Goal: Task Accomplishment & Management: Manage account settings

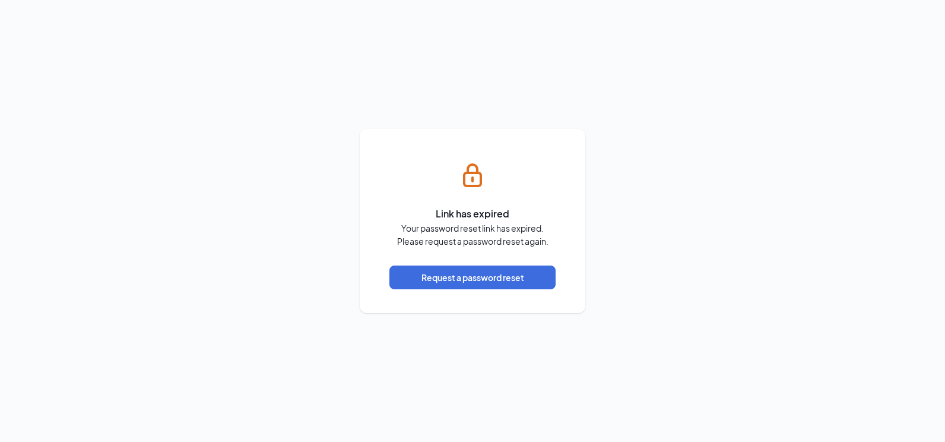
click at [483, 336] on div "Link has expired Your password reset link has expired. Please request a passwor…" at bounding box center [472, 221] width 945 height 442
click at [507, 274] on button "Request a password reset" at bounding box center [473, 277] width 166 height 24
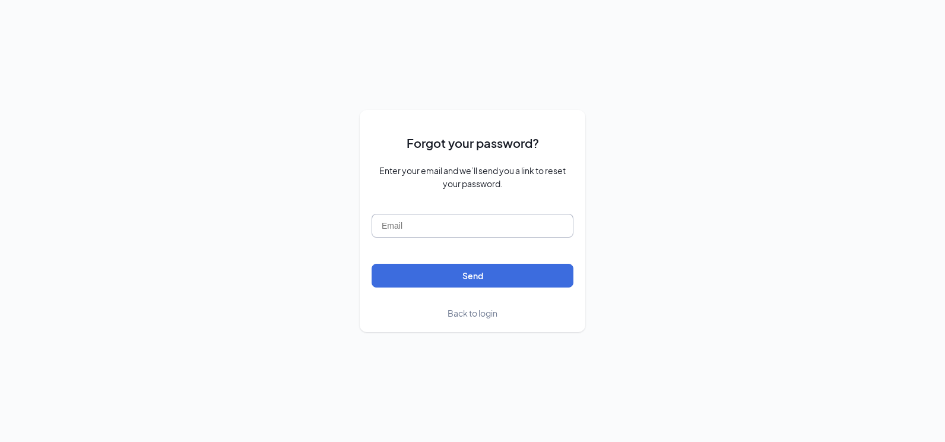
click at [467, 230] on input "text" at bounding box center [473, 226] width 202 height 24
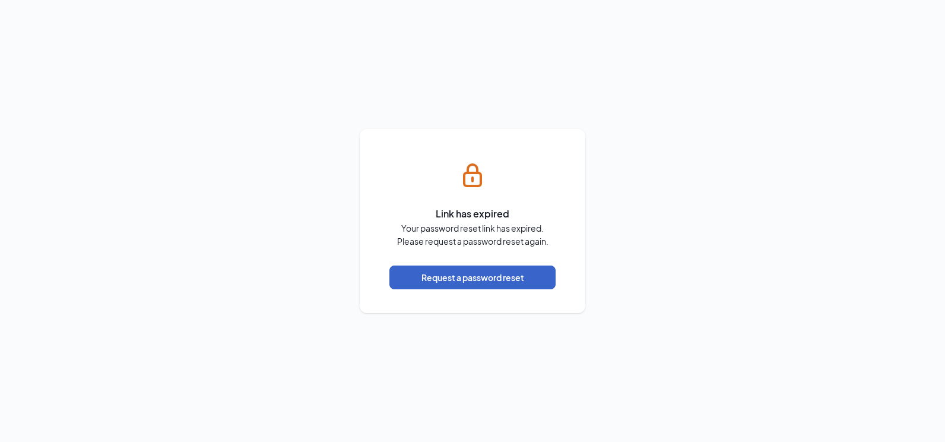
click at [507, 278] on button "Request a password reset" at bounding box center [473, 277] width 166 height 24
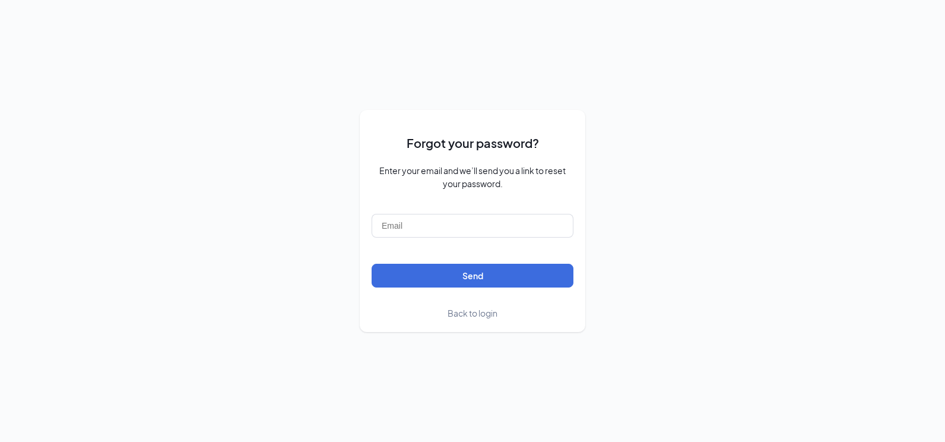
click at [484, 211] on form "Forgot your password? Enter your email and we’ll send you a link to reset your …" at bounding box center [473, 221] width 202 height 198
click at [483, 216] on input "text" at bounding box center [473, 226] width 202 height 24
click at [485, 229] on input "text" at bounding box center [473, 226] width 202 height 24
click at [424, 223] on input "text" at bounding box center [473, 226] width 202 height 24
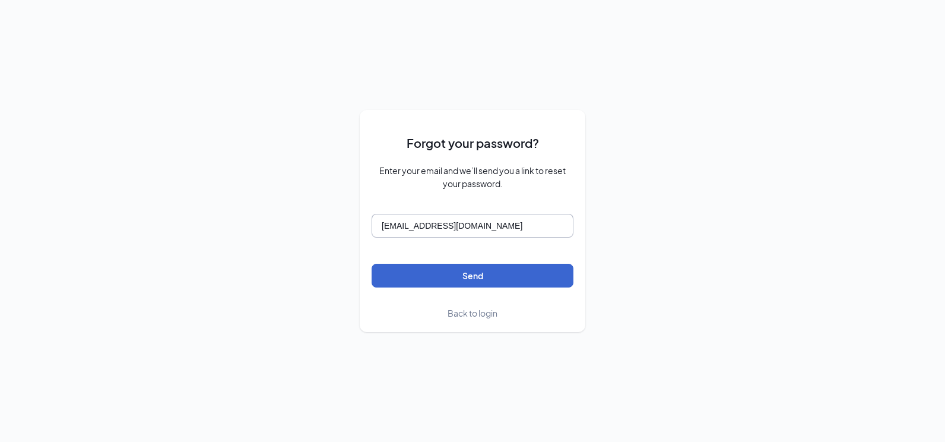
type input "rest0695@goldencorral.net"
click at [474, 280] on button "Send" at bounding box center [473, 276] width 202 height 24
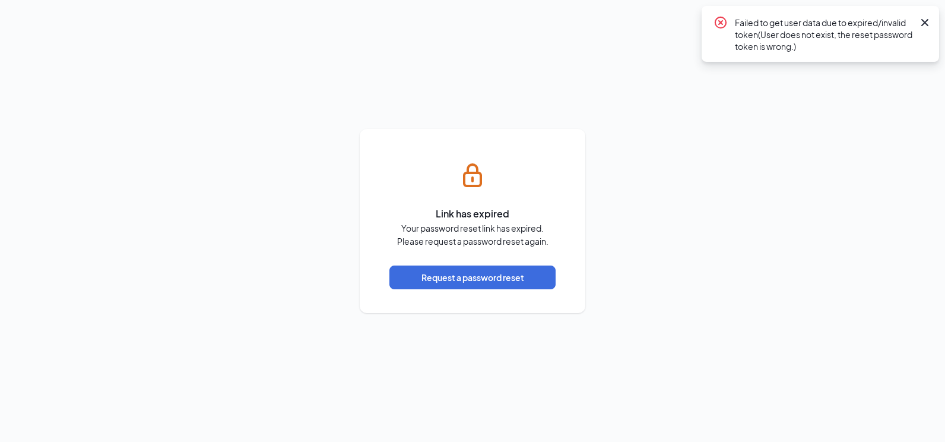
click at [926, 20] on icon "Cross" at bounding box center [925, 22] width 14 height 14
click at [923, 22] on icon "Cross" at bounding box center [925, 22] width 14 height 14
click at [465, 279] on button "Request a password reset" at bounding box center [473, 277] width 166 height 24
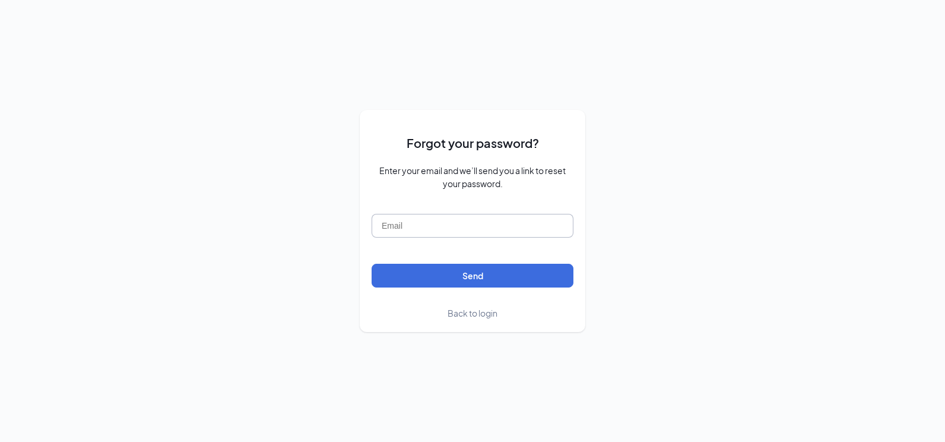
click at [443, 230] on input "text" at bounding box center [473, 226] width 202 height 24
type input "rest0695@goldencorral.net"
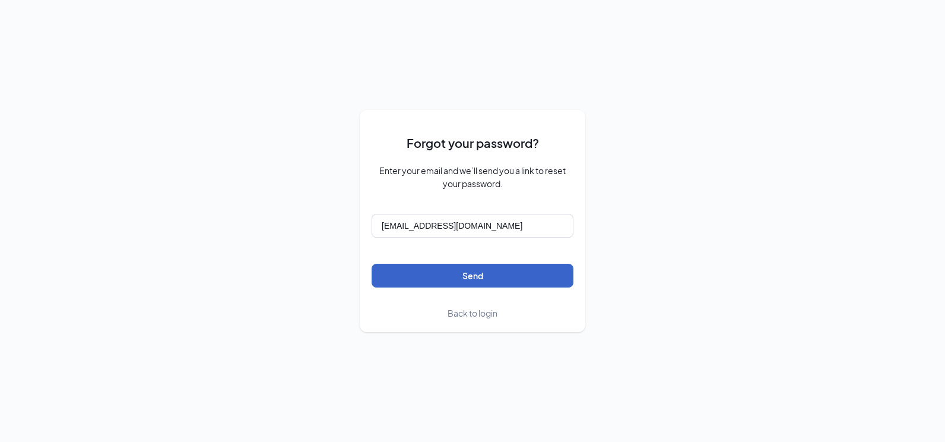
click at [486, 277] on button "Send" at bounding box center [473, 276] width 202 height 24
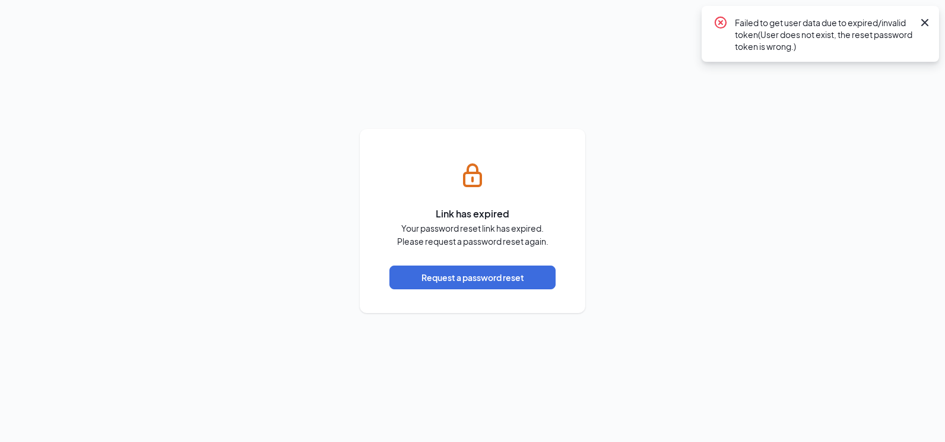
click at [929, 19] on icon "Cross" at bounding box center [925, 22] width 14 height 14
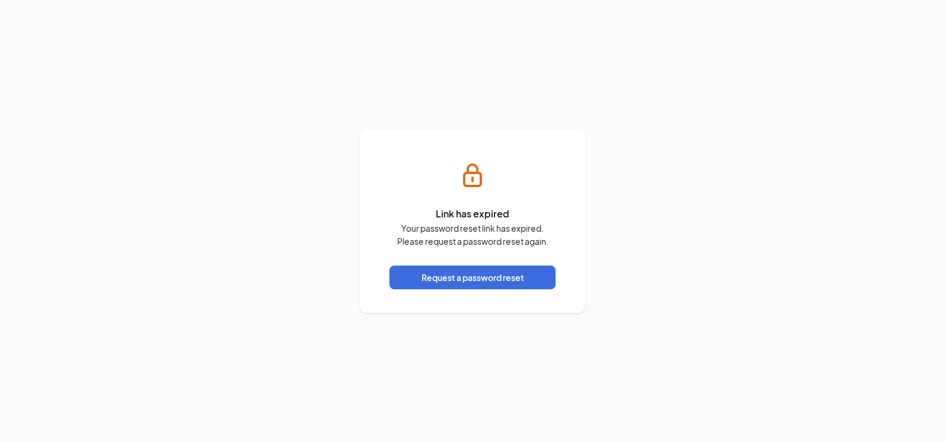
click at [423, 99] on div "Link has expired Your password reset link has expired. Please request a passwor…" at bounding box center [472, 221] width 945 height 442
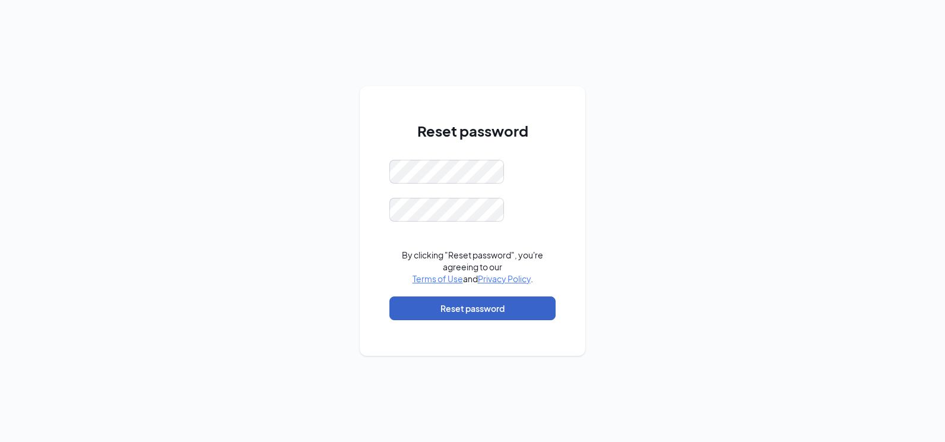
click at [498, 314] on button "Reset password" at bounding box center [473, 308] width 166 height 24
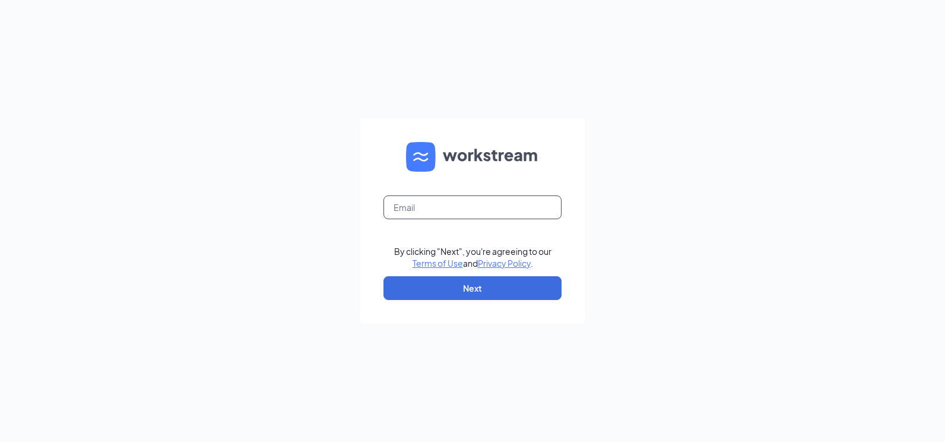
click at [473, 215] on input "text" at bounding box center [473, 207] width 178 height 24
type input "[EMAIL_ADDRESS][DOMAIN_NAME]"
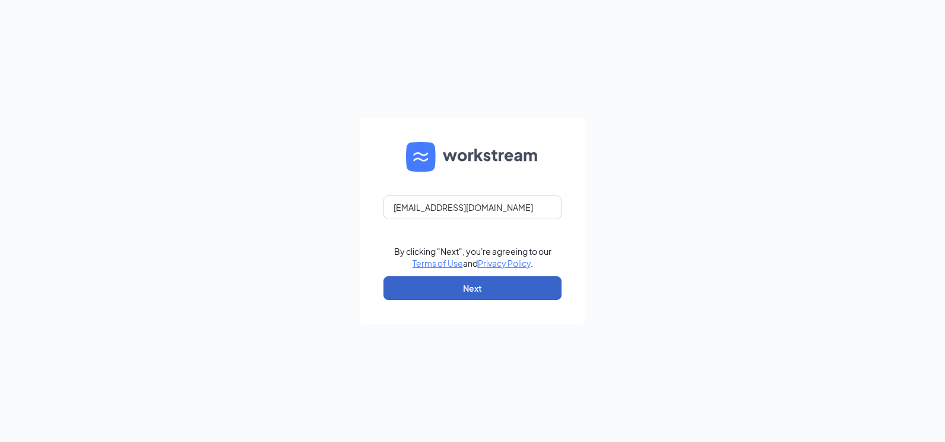
click at [460, 288] on button "Next" at bounding box center [473, 288] width 178 height 24
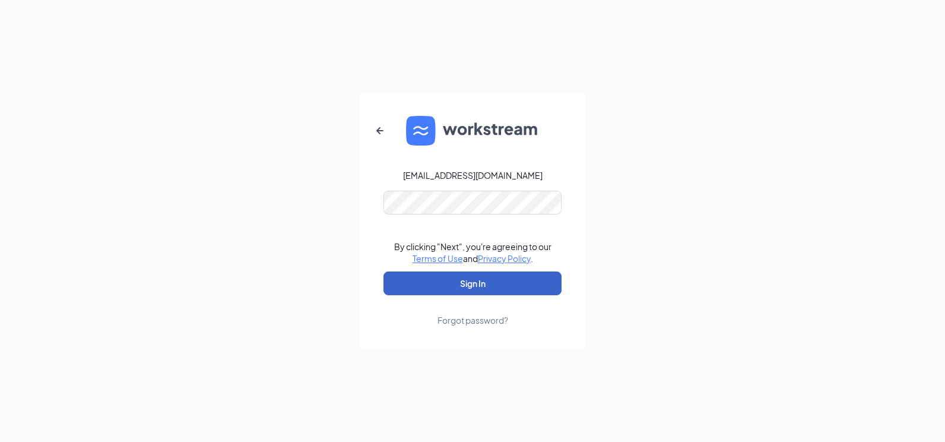
click at [469, 279] on button "Sign In" at bounding box center [473, 283] width 178 height 24
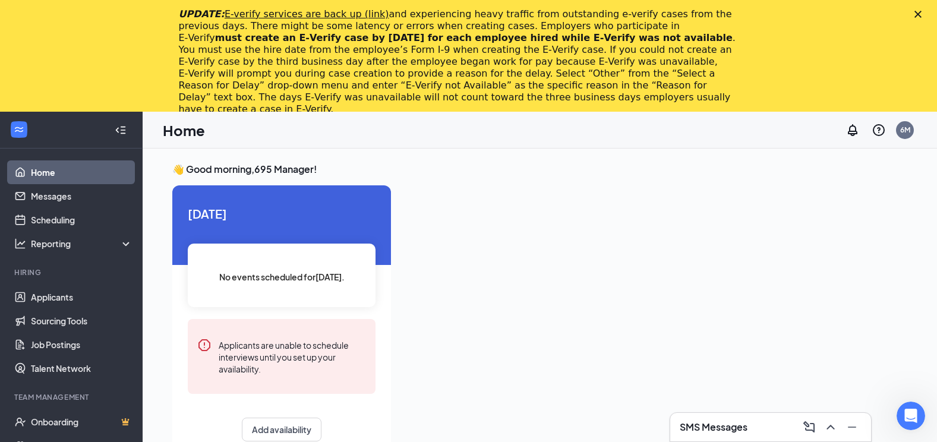
click at [672, 306] on div at bounding box center [653, 368] width 507 height 366
click at [76, 295] on link "Applicants" at bounding box center [82, 297] width 102 height 24
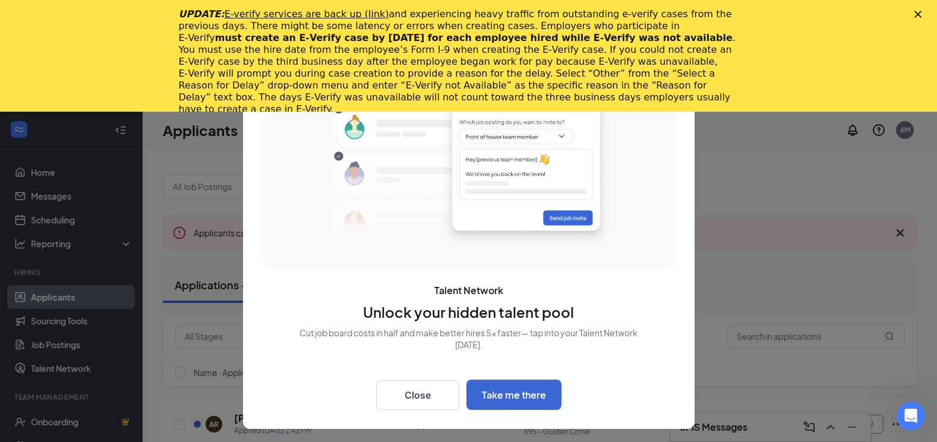
click at [752, 224] on div at bounding box center [468, 221] width 937 height 442
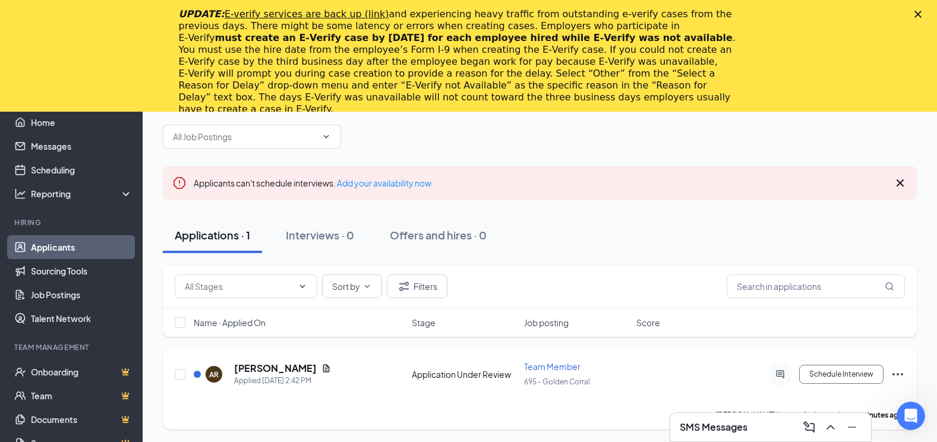
scroll to position [112, 0]
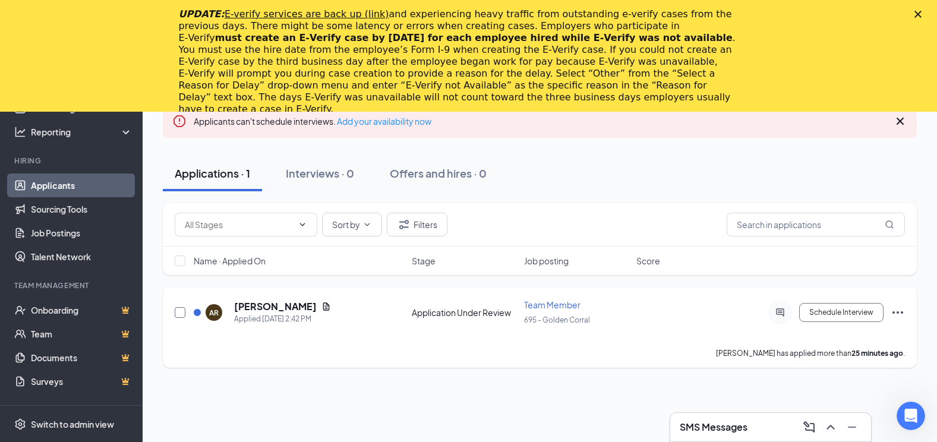
click at [182, 312] on input "checkbox" at bounding box center [180, 312] width 11 height 11
checkbox input "true"
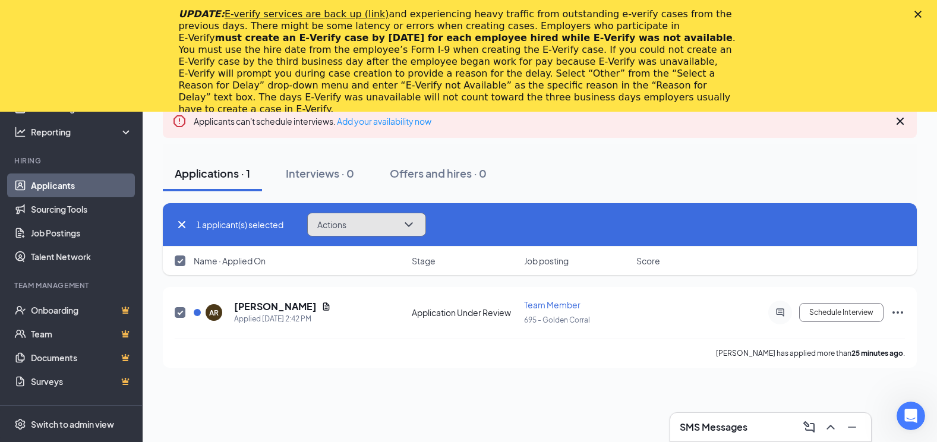
click at [410, 224] on icon "ChevronDown" at bounding box center [408, 224] width 14 height 14
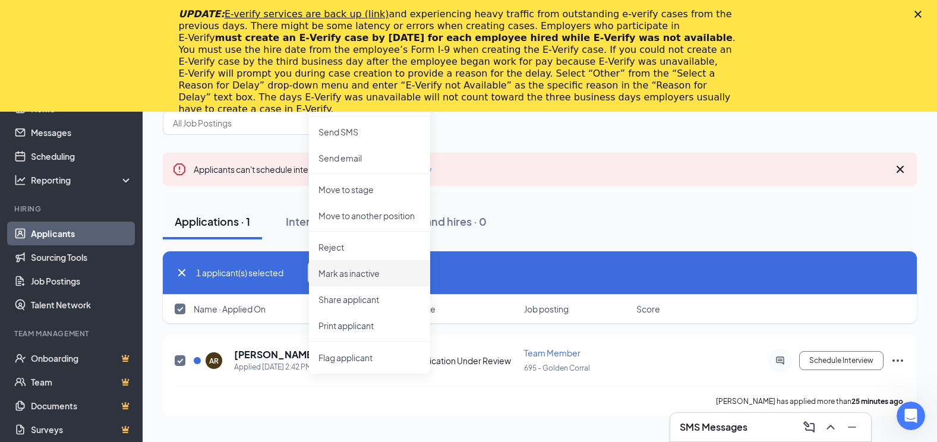
scroll to position [0, 0]
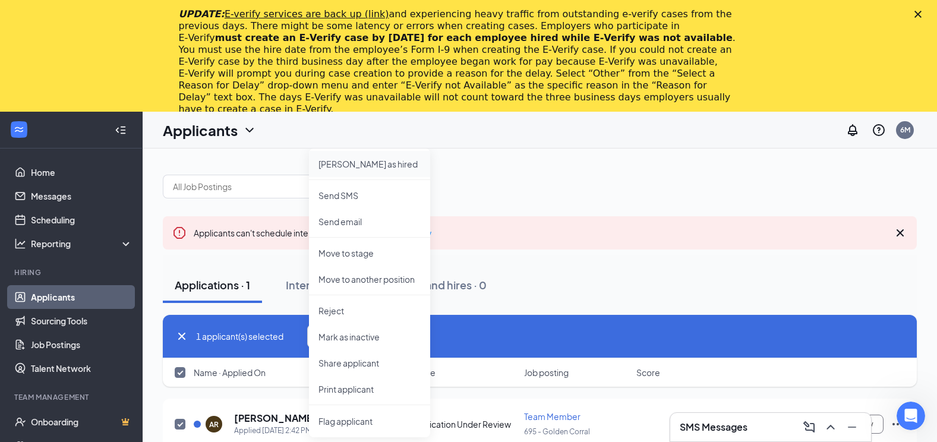
click at [368, 165] on p "Mark as hired" at bounding box center [369, 164] width 102 height 12
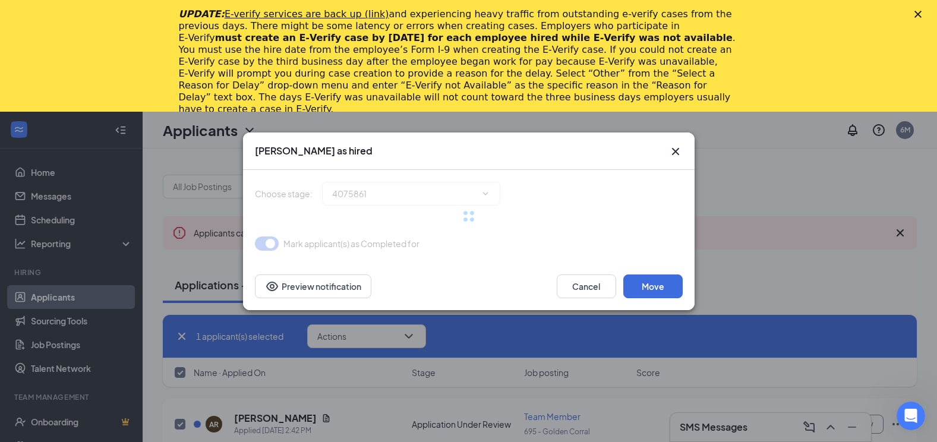
type input "Hiring Complete (final stage)"
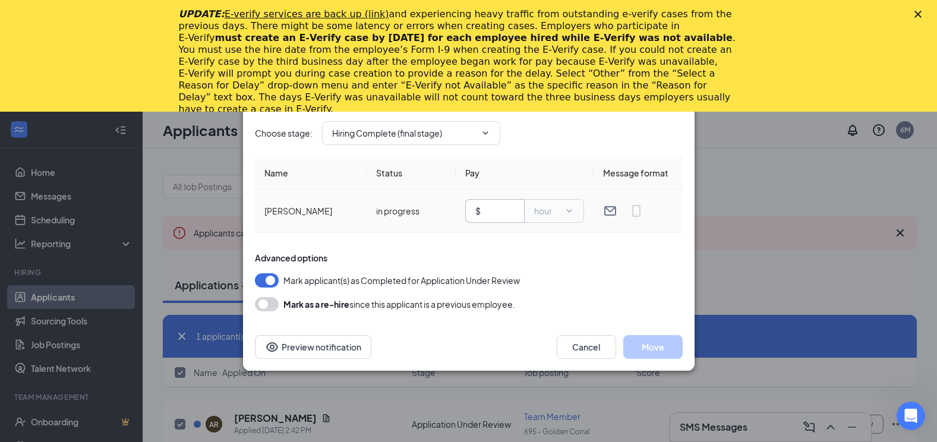
click at [490, 216] on input "text" at bounding box center [498, 210] width 31 height 13
type input "12.00"
click at [569, 216] on span "hour" at bounding box center [554, 211] width 60 height 24
click at [567, 211] on div at bounding box center [569, 211] width 10 height 10
click at [557, 229] on td "$ 12.00 hour" at bounding box center [525, 210] width 138 height 43
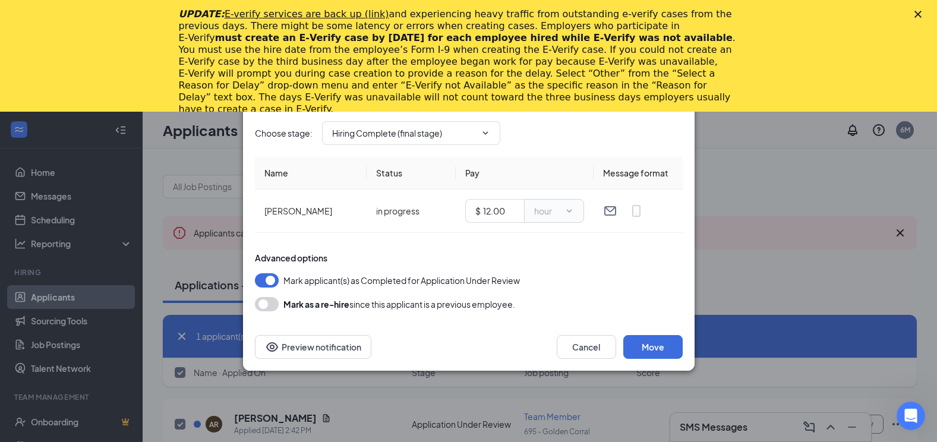
click at [548, 271] on div "Advanced options Mark applicant(s) as Completed for Application Under Review Ma…" at bounding box center [469, 281] width 428 height 59
click at [482, 132] on icon "ChevronDown" at bounding box center [485, 133] width 10 height 10
click at [651, 344] on button "Move" at bounding box center [652, 347] width 59 height 24
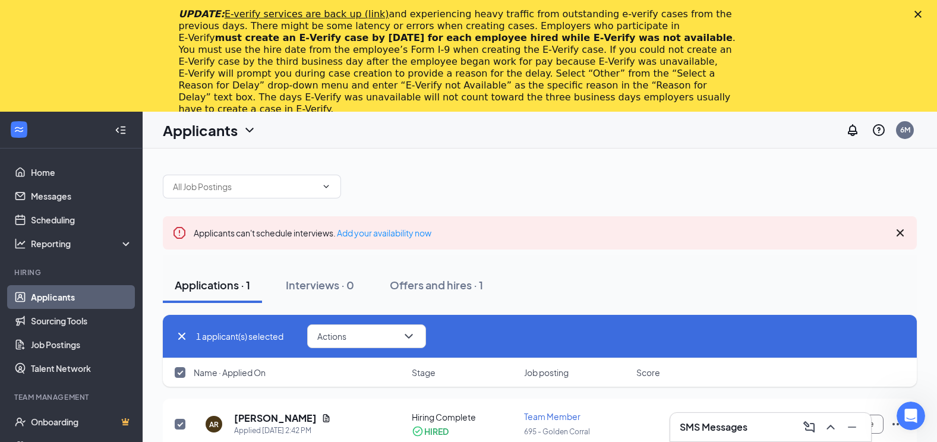
checkbox input "false"
click at [325, 185] on icon "ChevronDown" at bounding box center [326, 187] width 10 height 10
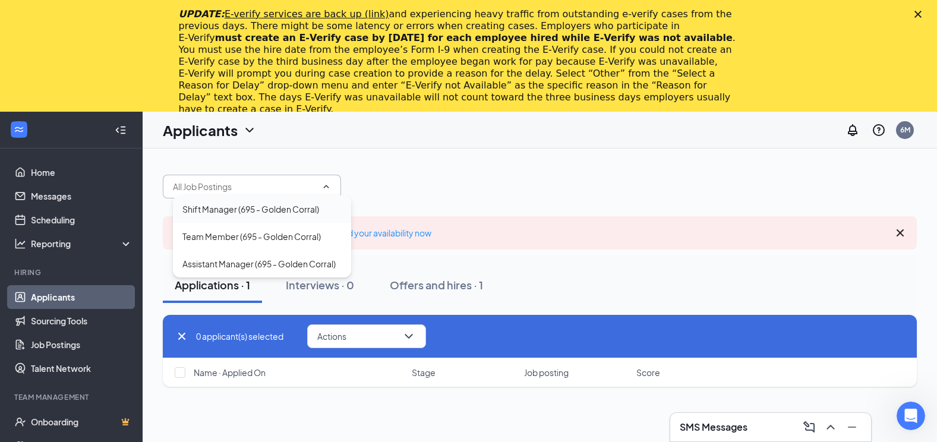
click at [289, 211] on div "Shift Manager (695 - Golden Corral)" at bounding box center [250, 209] width 137 height 13
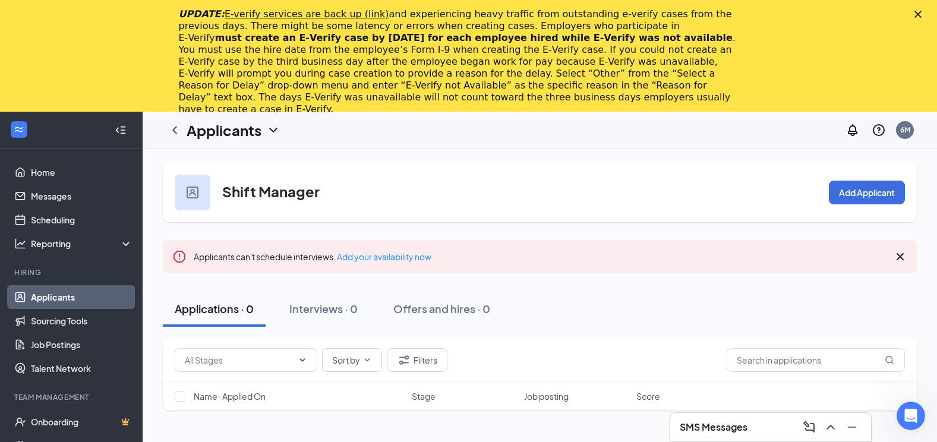
scroll to position [59, 0]
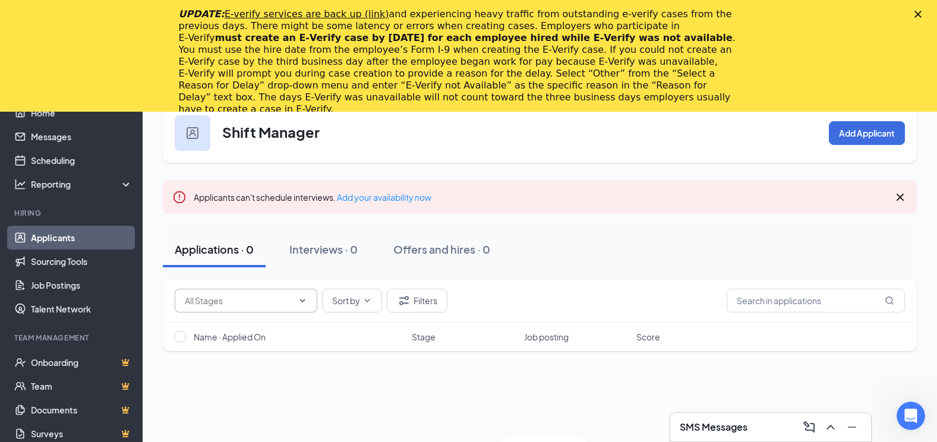
click at [305, 301] on icon "ChevronDown" at bounding box center [303, 301] width 10 height 10
click at [369, 298] on icon "ChevronDown" at bounding box center [367, 301] width 10 height 10
click at [698, 242] on div "Applications · 0 Interviews · 0 Offers and hires · 0" at bounding box center [540, 250] width 754 height 36
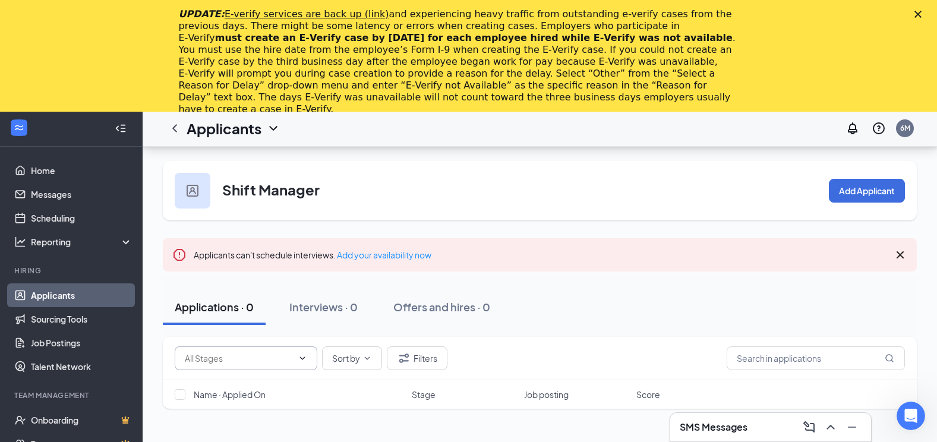
scroll to position [0, 0]
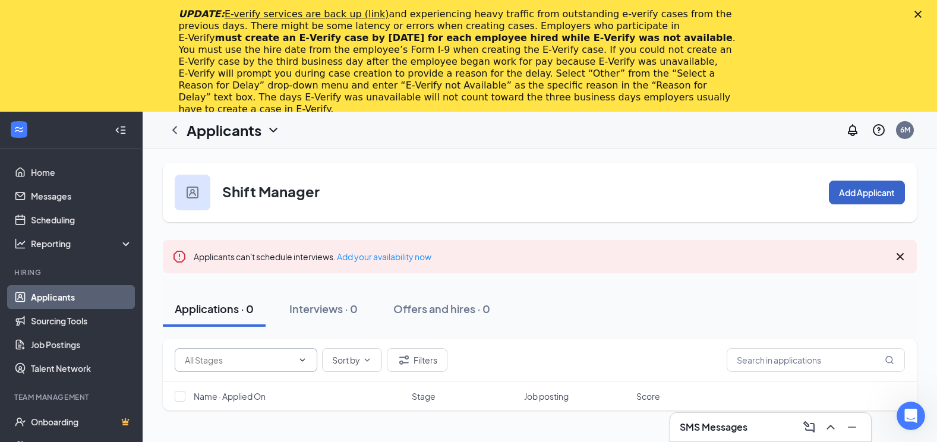
click at [870, 194] on button "Add Applicant" at bounding box center [866, 193] width 76 height 24
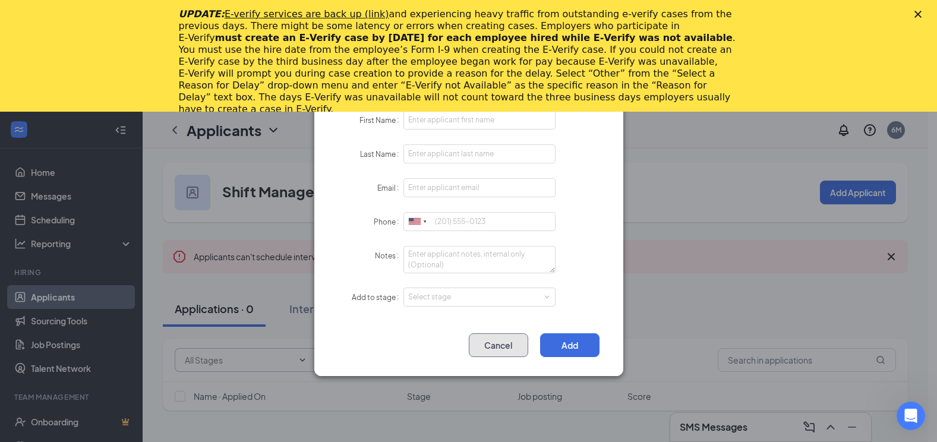
click at [498, 346] on button "Cancel" at bounding box center [498, 345] width 59 height 24
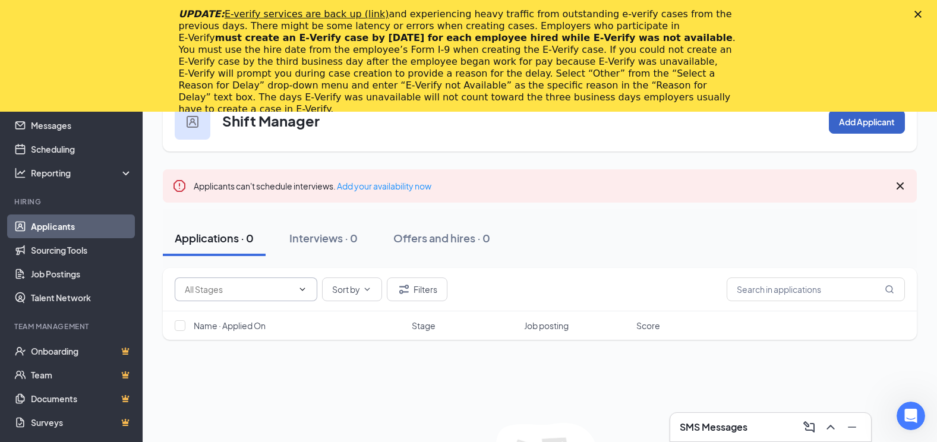
scroll to position [122, 0]
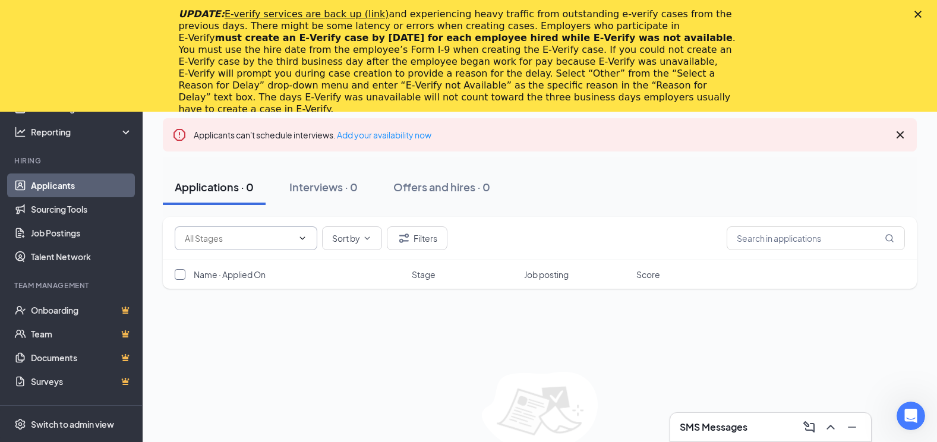
click at [176, 276] on input "checkbox" at bounding box center [180, 274] width 11 height 11
checkbox input "false"
click at [184, 268] on div at bounding box center [181, 274] width 12 height 12
click at [323, 188] on div "Interviews · 0" at bounding box center [323, 186] width 68 height 15
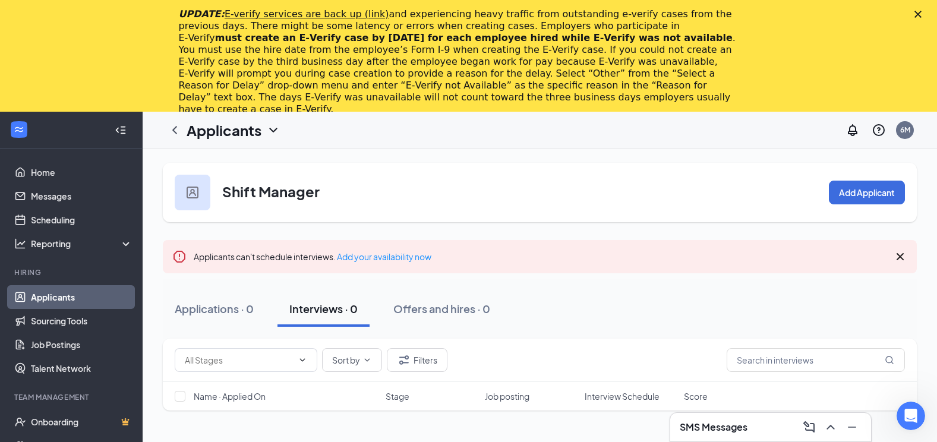
click at [650, 184] on div "Shift Manager Add Applicant" at bounding box center [540, 192] width 754 height 59
click at [184, 190] on div at bounding box center [193, 193] width 36 height 36
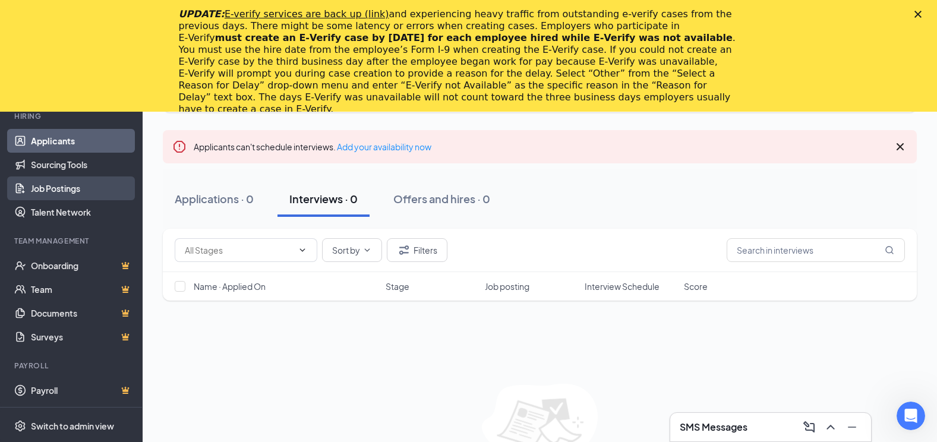
scroll to position [119, 0]
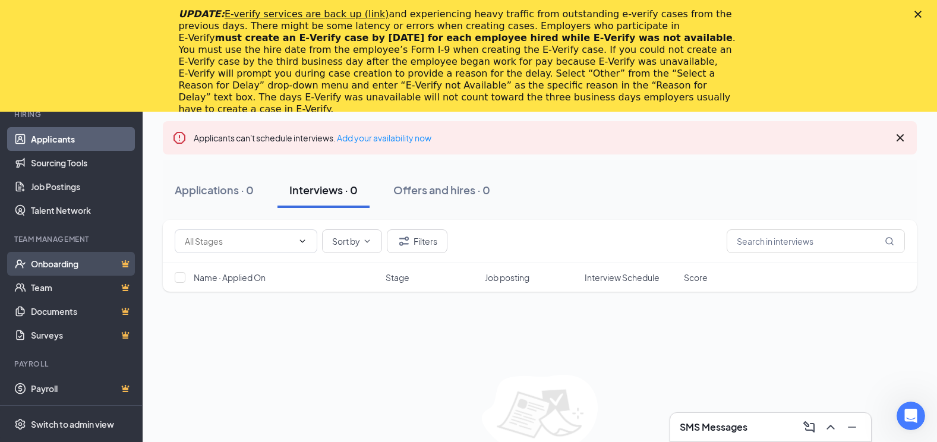
click at [74, 266] on link "Onboarding" at bounding box center [82, 264] width 102 height 24
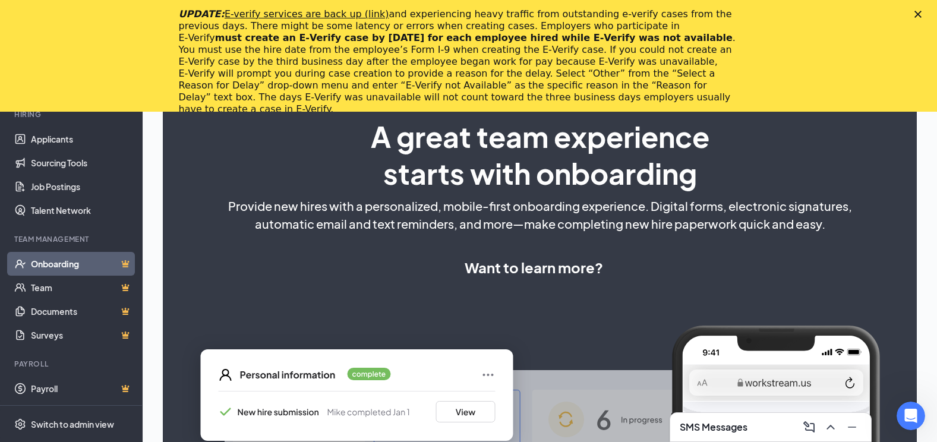
scroll to position [119, 0]
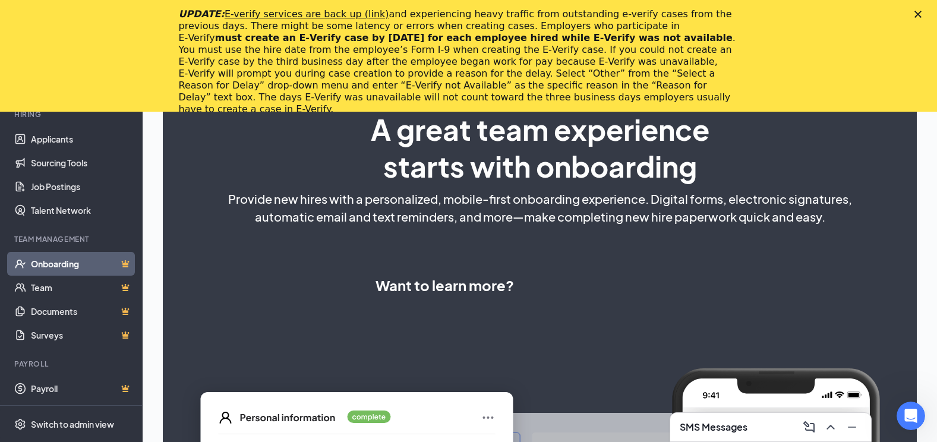
select select "US"
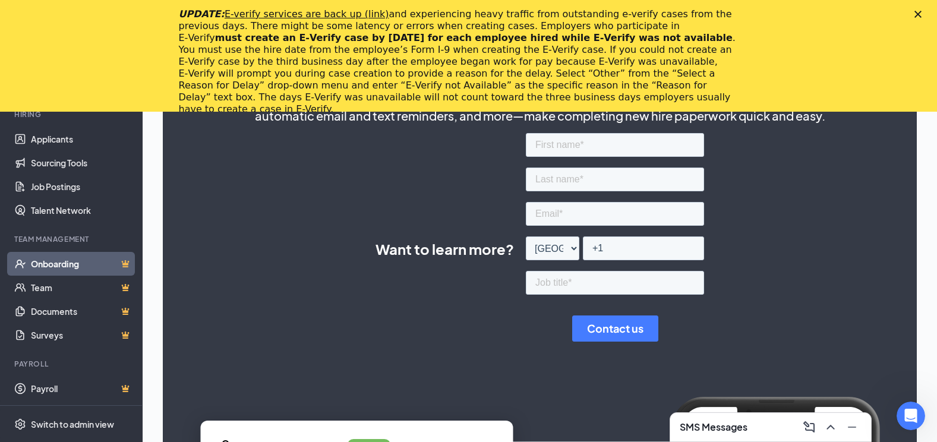
scroll to position [160, 0]
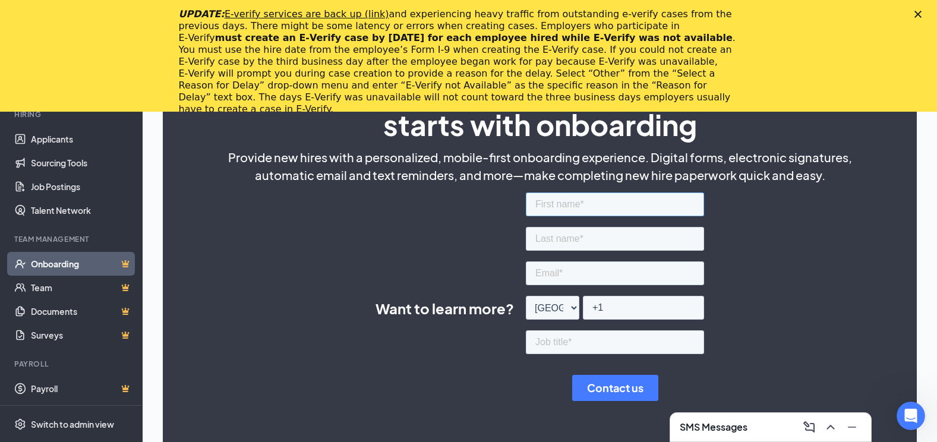
click at [581, 205] on input "text" at bounding box center [615, 204] width 178 height 24
type input "adriuana"
click at [578, 241] on input "text" at bounding box center [615, 239] width 178 height 24
type input "ramirez"
click at [598, 204] on input "adriuana" at bounding box center [615, 204] width 178 height 24
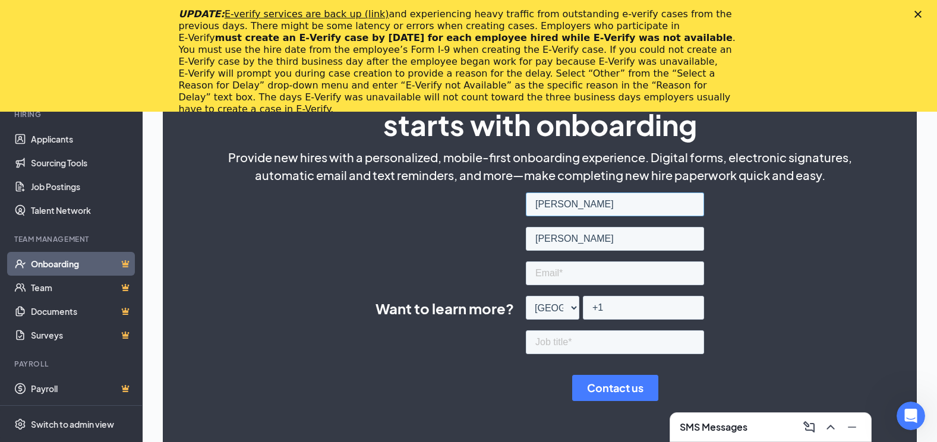
type input "Adriana"
click at [579, 234] on input "ramirez" at bounding box center [615, 239] width 178 height 24
type input "Ramirez"
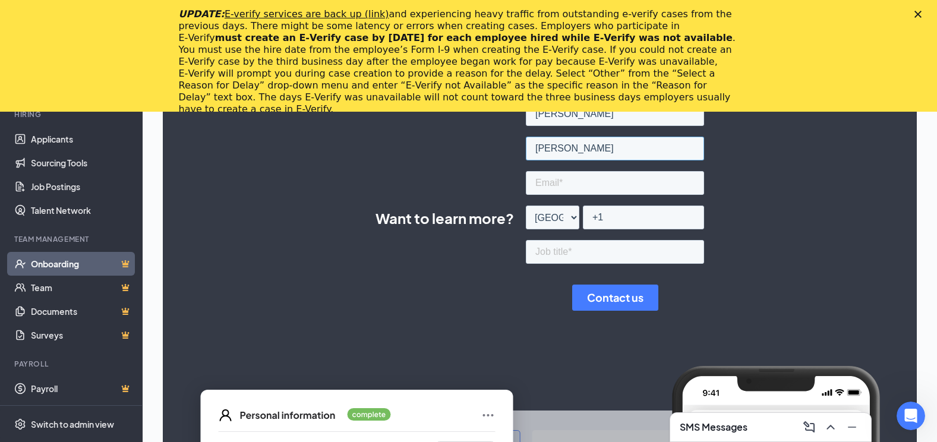
scroll to position [279, 0]
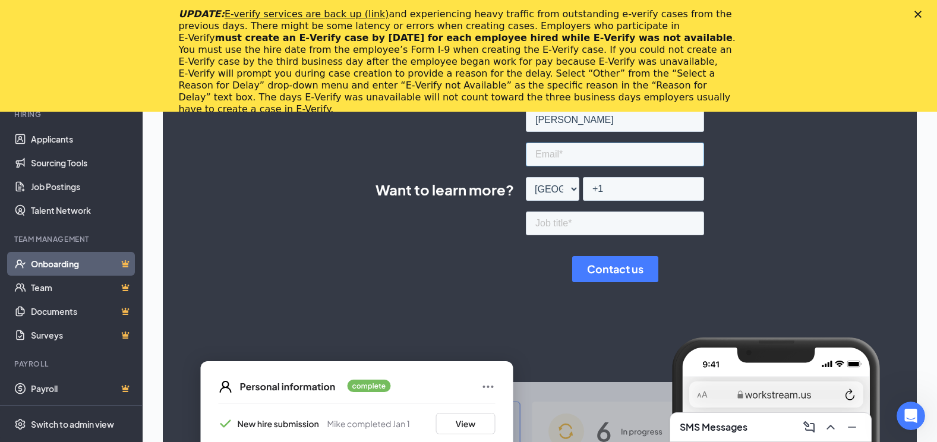
click at [585, 159] on input "email" at bounding box center [615, 155] width 178 height 24
type input "helenortega698@gimail.com"
click at [591, 223] on input "text" at bounding box center [615, 223] width 178 height 24
type input "cook"
click at [614, 274] on input "Contact us" at bounding box center [615, 269] width 86 height 26
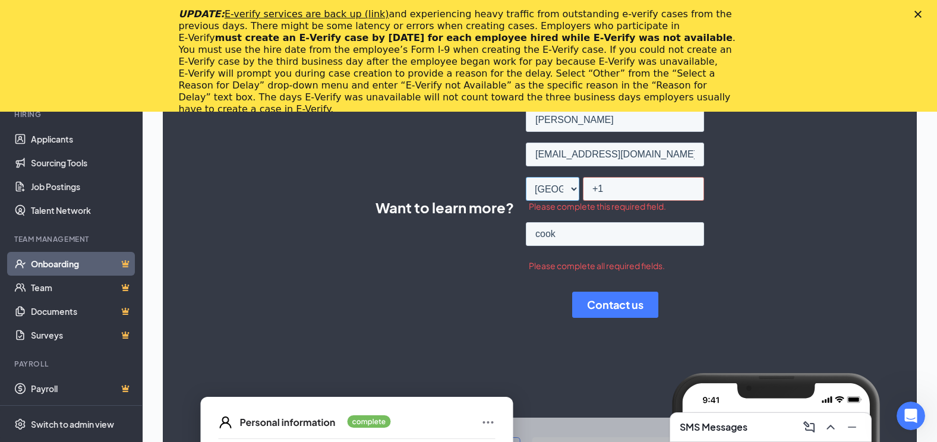
click at [562, 190] on select "* Afghanistan (‫افغانستان‬‎) Albania (Shqipëri) Algeria (‫الجزائر‬‎) American S…" at bounding box center [552, 189] width 53 height 24
click at [600, 188] on input "+1" at bounding box center [643, 189] width 121 height 24
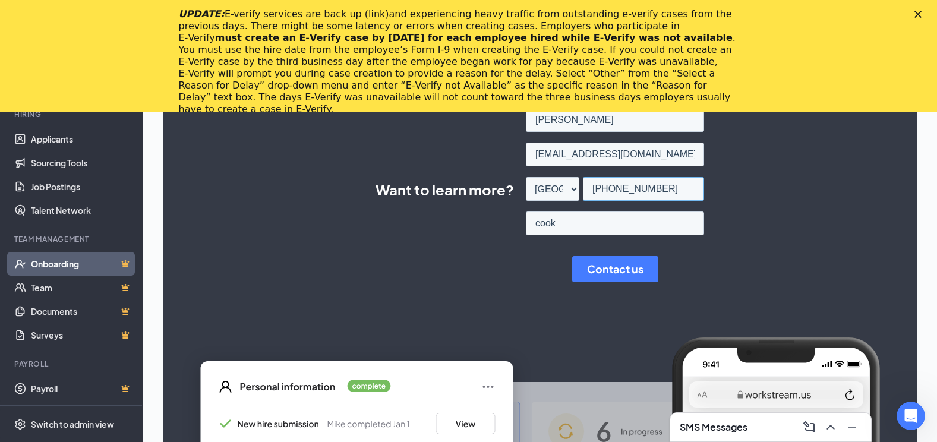
type input "+1 3162359484"
click at [593, 270] on input "Contact us" at bounding box center [615, 269] width 86 height 26
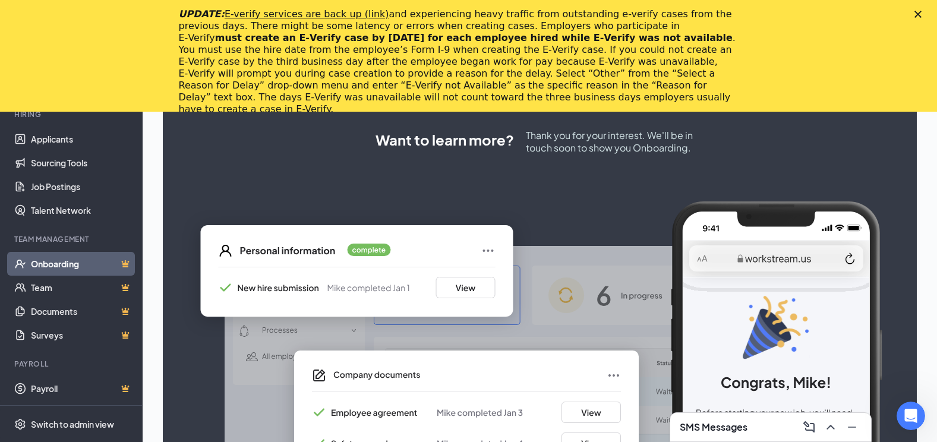
scroll to position [345, 0]
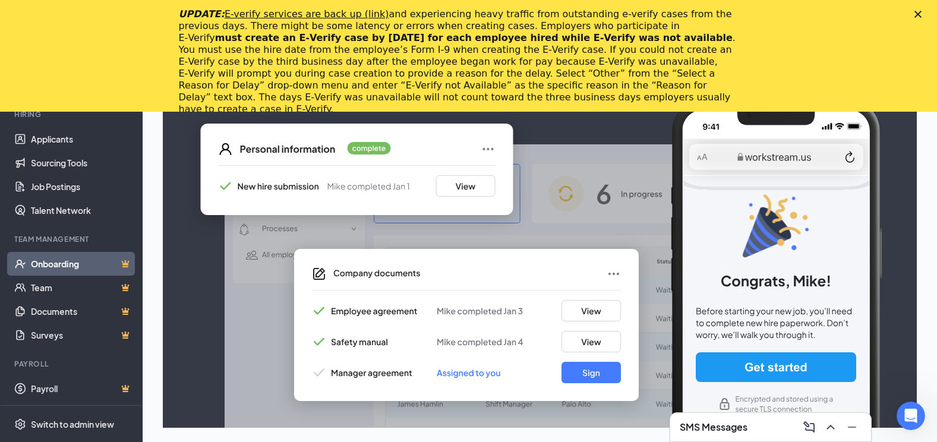
click at [590, 361] on img at bounding box center [539, 264] width 745 height 328
click at [591, 378] on img at bounding box center [539, 264] width 745 height 328
click at [593, 369] on img at bounding box center [539, 264] width 745 height 328
click at [797, 369] on img at bounding box center [539, 264] width 745 height 328
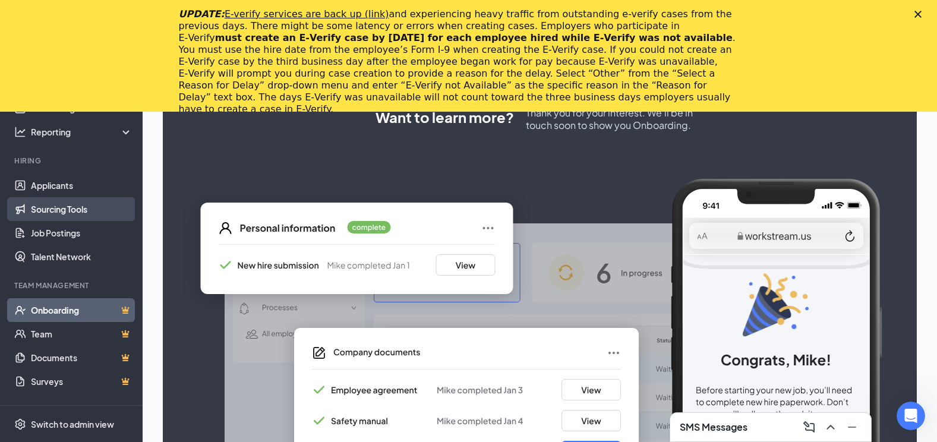
scroll to position [167, 0]
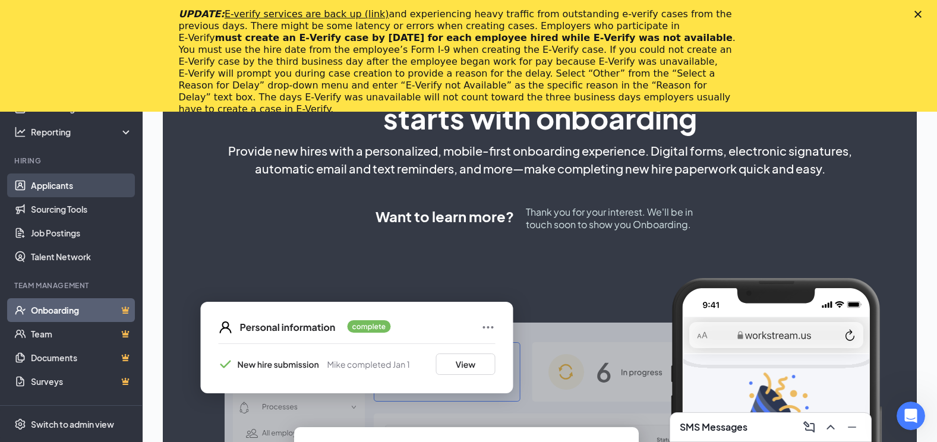
click at [84, 184] on link "Applicants" at bounding box center [82, 185] width 102 height 24
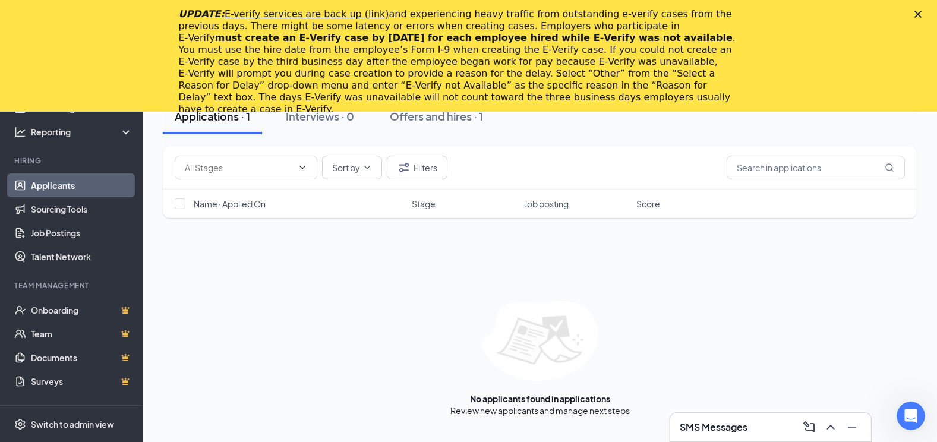
scroll to position [157, 0]
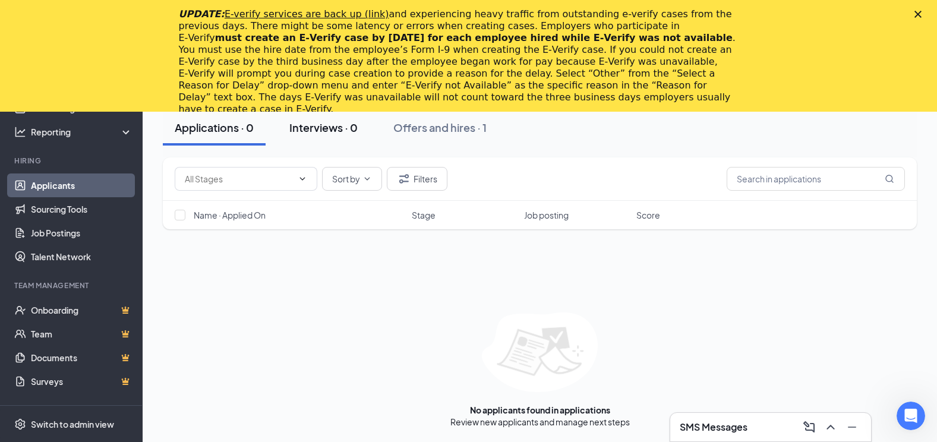
click at [312, 121] on div "Interviews · 0" at bounding box center [323, 127] width 68 height 15
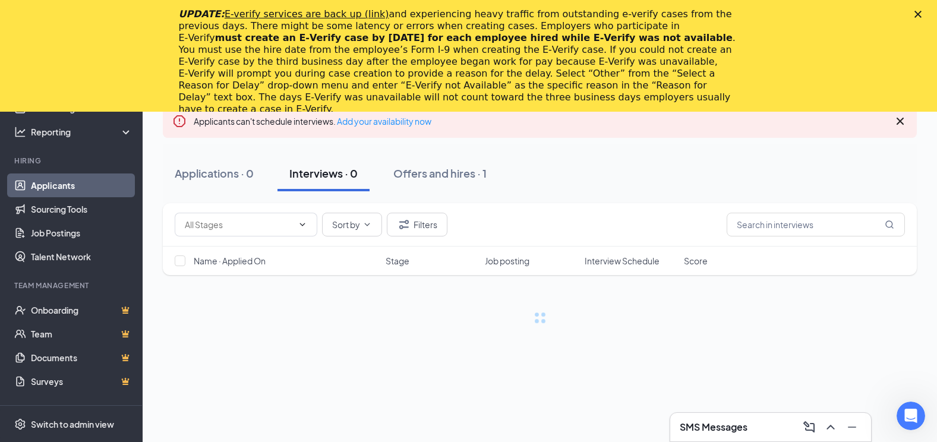
scroll to position [157, 0]
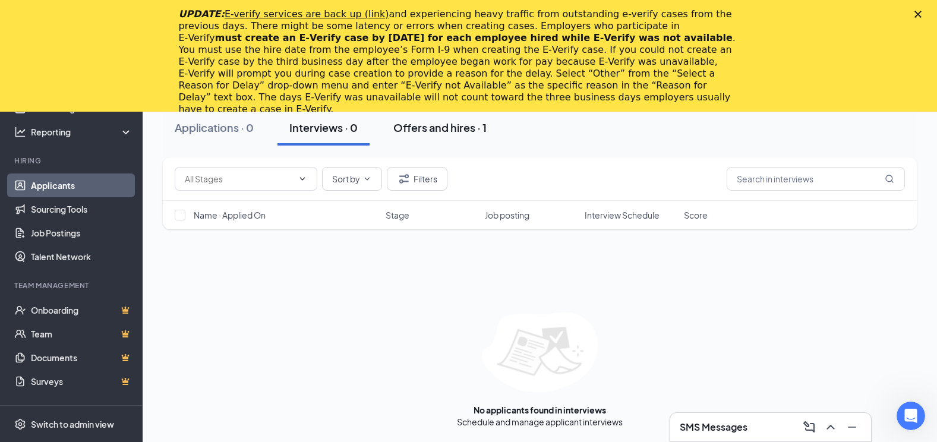
click at [450, 132] on div "Offers and hires · 1" at bounding box center [439, 127] width 93 height 15
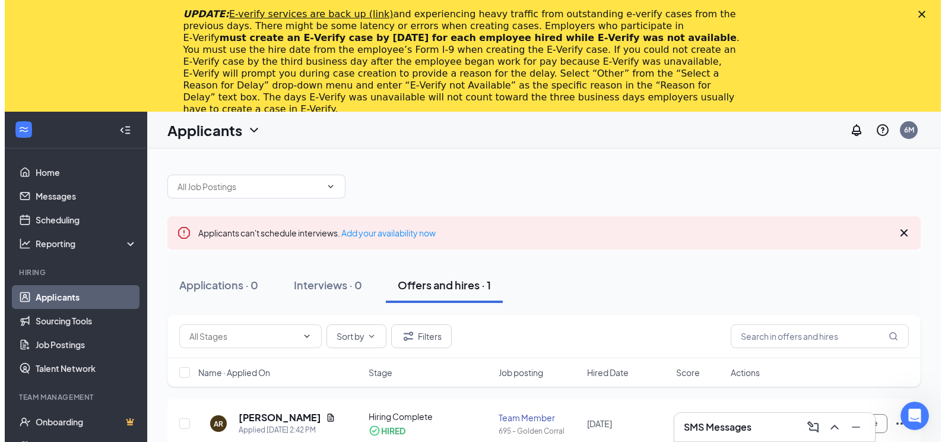
scroll to position [112, 0]
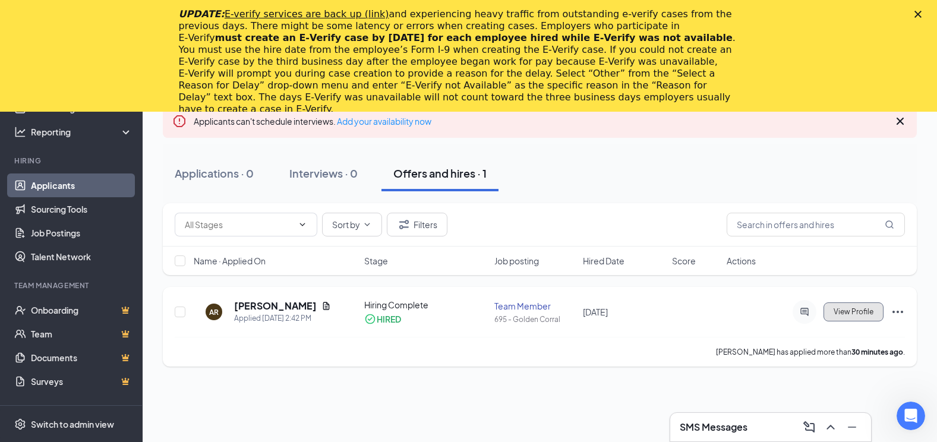
click at [868, 315] on span "View Profile" at bounding box center [853, 312] width 40 height 8
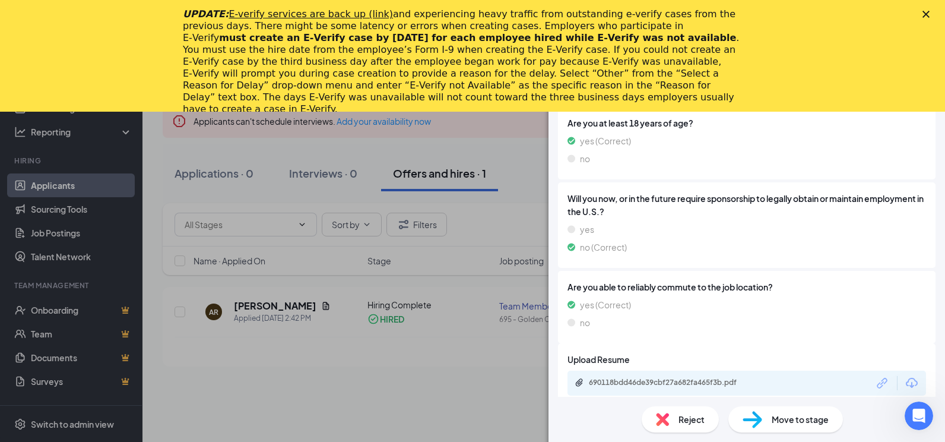
scroll to position [191, 0]
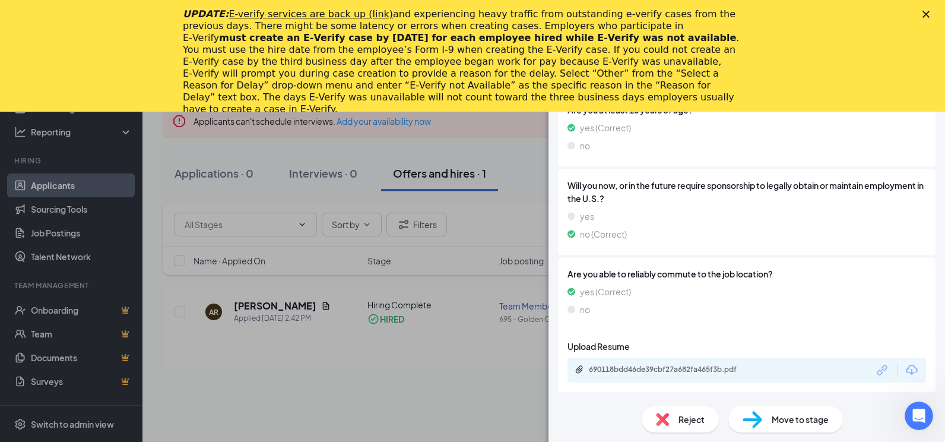
click at [811, 422] on span "Move to stage" at bounding box center [800, 419] width 57 height 13
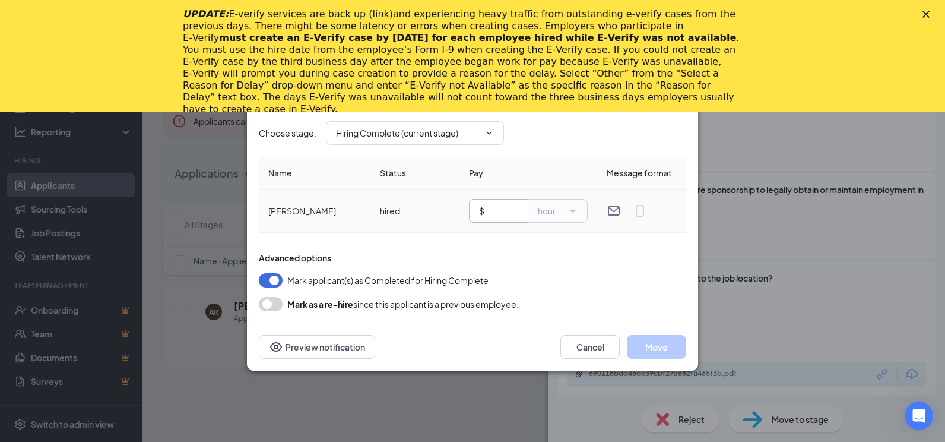
click at [504, 214] on input "text" at bounding box center [502, 210] width 31 height 13
type input "12.00"
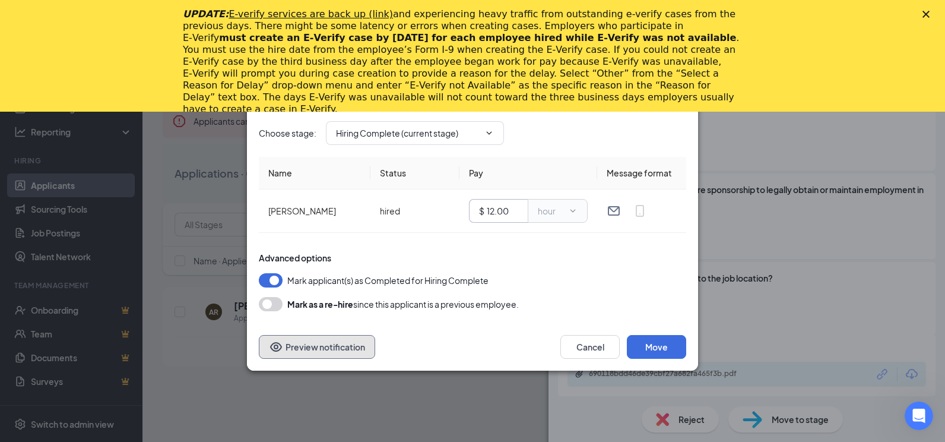
click at [346, 355] on button "Preview notification" at bounding box center [317, 347] width 116 height 24
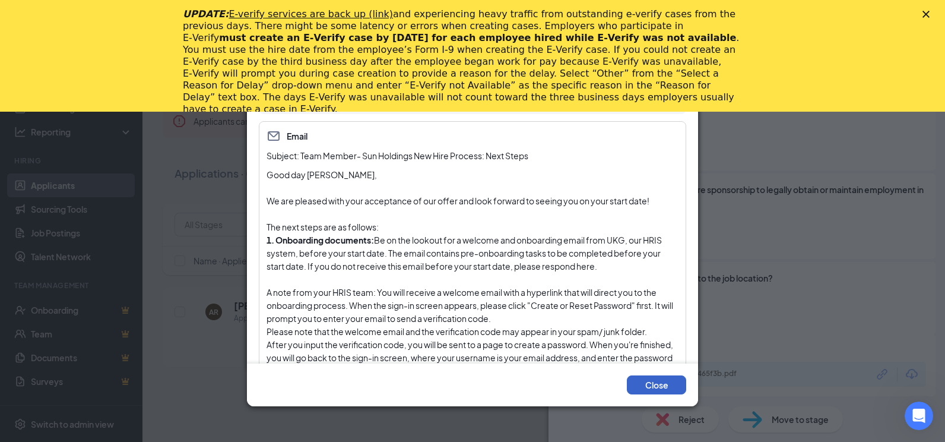
click at [654, 385] on button "Close" at bounding box center [656, 384] width 59 height 19
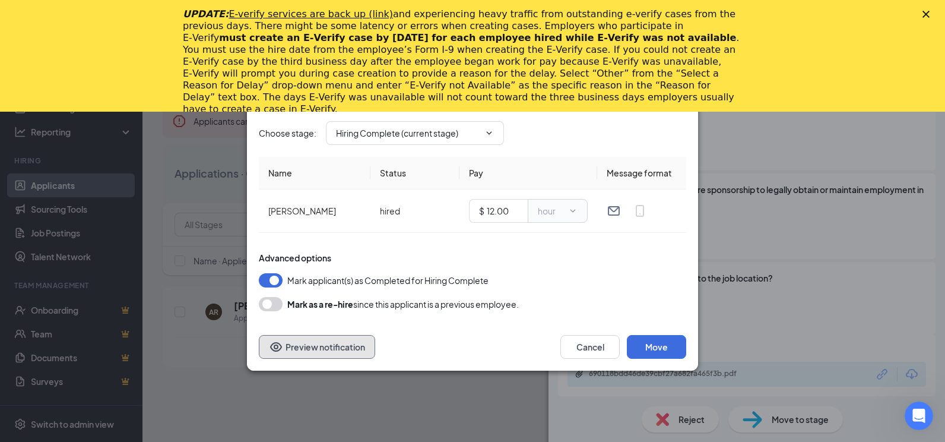
click at [325, 349] on button "Preview notification" at bounding box center [317, 347] width 116 height 24
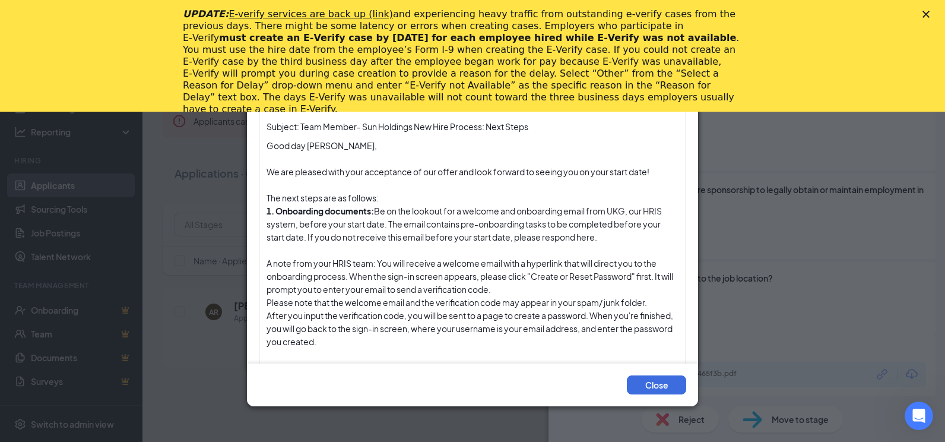
scroll to position [0, 0]
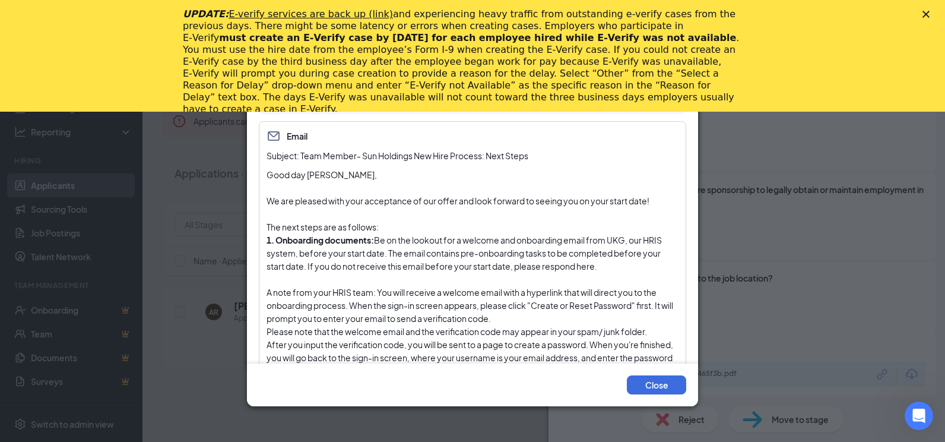
click at [878, 258] on div "Preview notification Adriana Ramirez from the Hiring Complete of the position E…" at bounding box center [472, 221] width 945 height 442
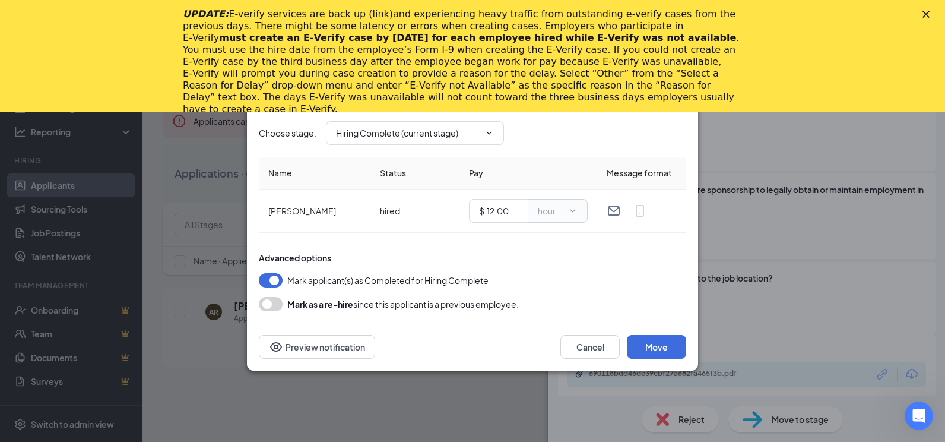
click at [365, 411] on div "Move to stage Choose stage : Hiring Complete (current stage) Name Status Pay Me…" at bounding box center [472, 221] width 945 height 442
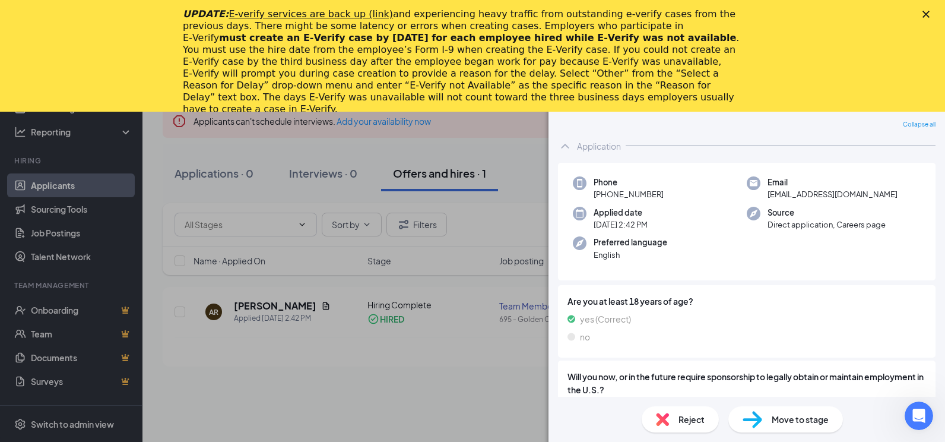
scroll to position [191, 0]
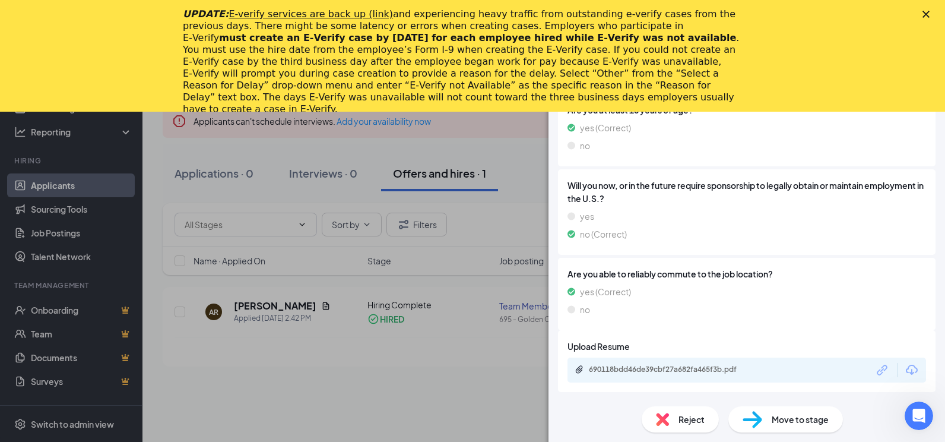
click at [776, 416] on span "Move to stage" at bounding box center [800, 419] width 57 height 13
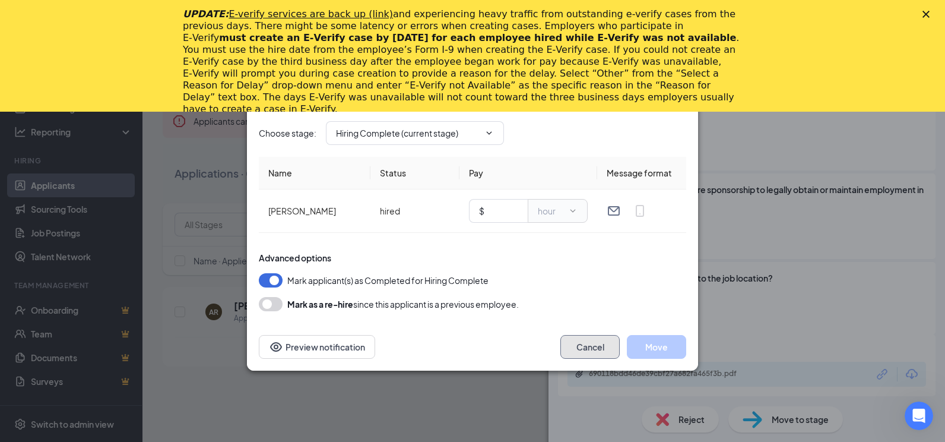
click at [565, 347] on button "Cancel" at bounding box center [590, 347] width 59 height 24
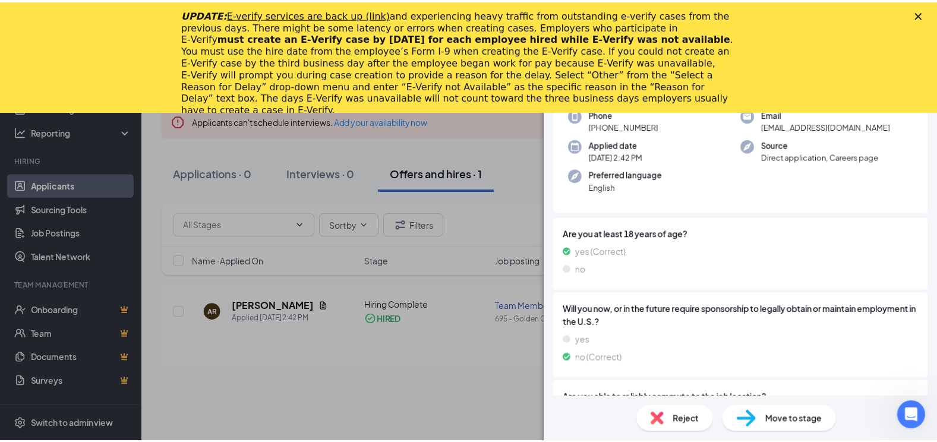
scroll to position [0, 0]
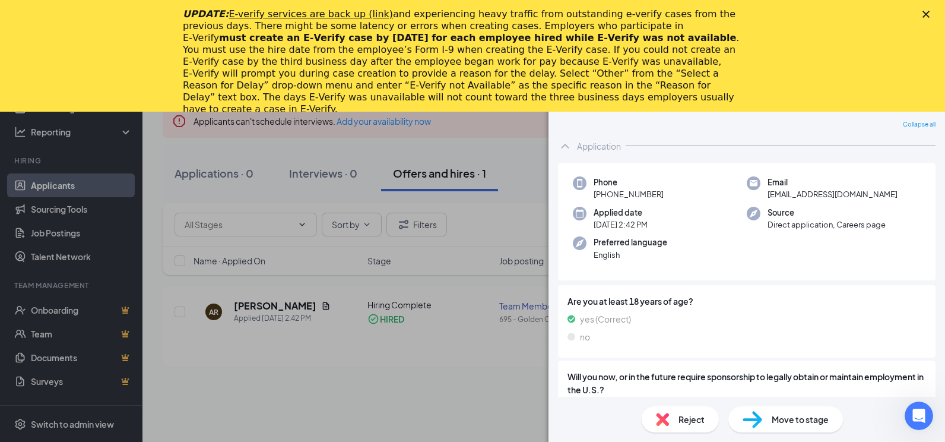
click at [453, 398] on div "AR Adriana Ramirez Team Member at 695 - Golden Corral Add a tag Application Mes…" at bounding box center [472, 221] width 945 height 442
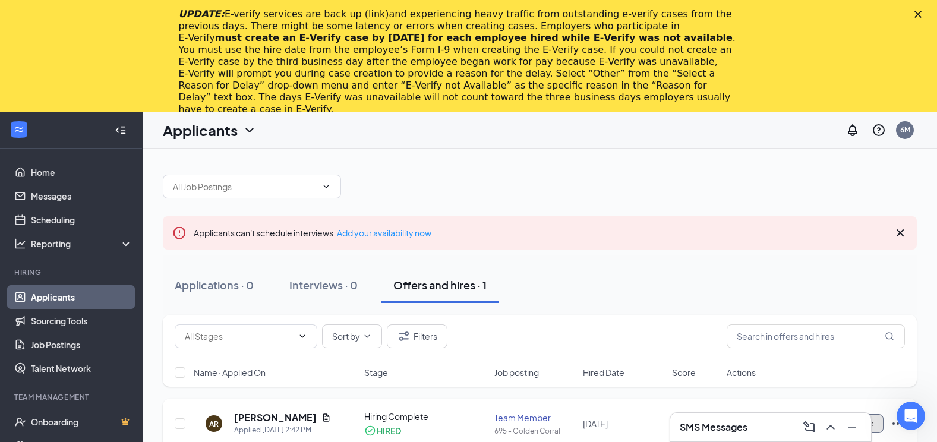
scroll to position [112, 0]
